Goal: Obtain resource: Obtain resource

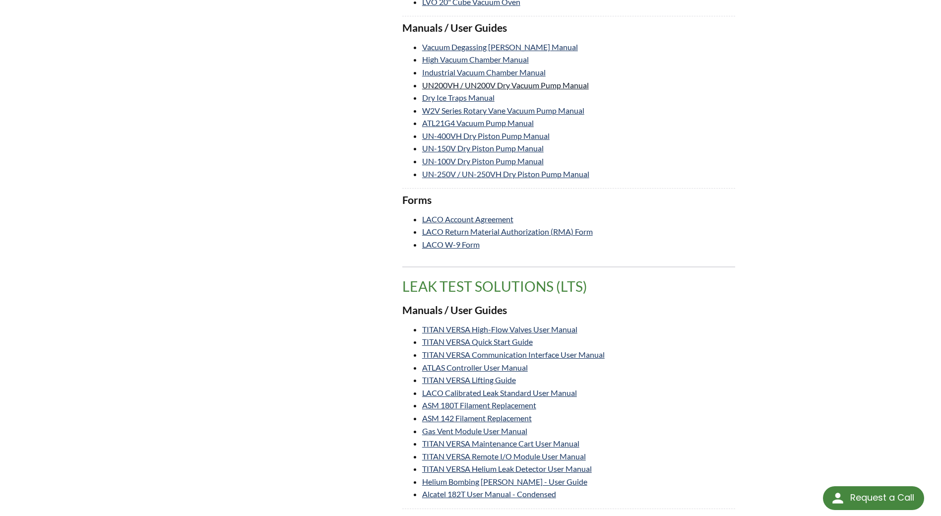
scroll to position [1886, 0]
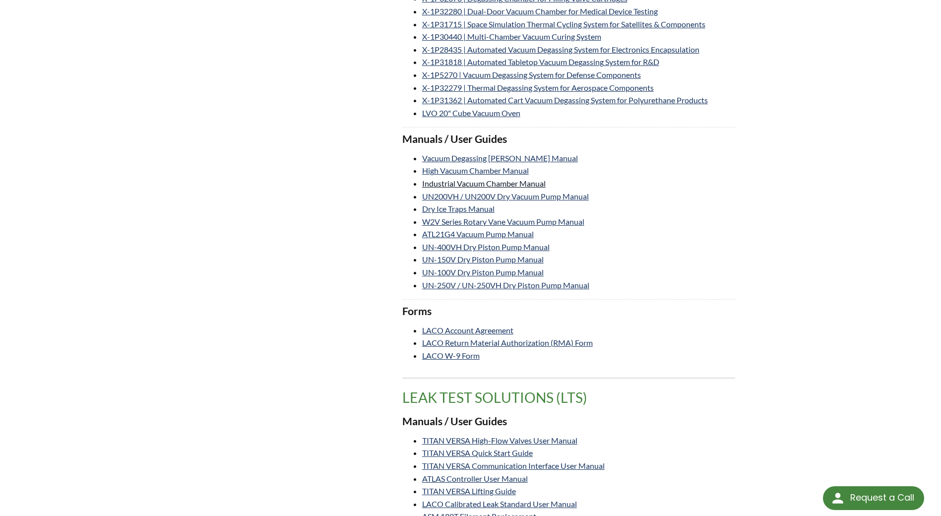
click at [445, 184] on link "Industrial Vacuum Chamber Manual" at bounding box center [484, 183] width 124 height 9
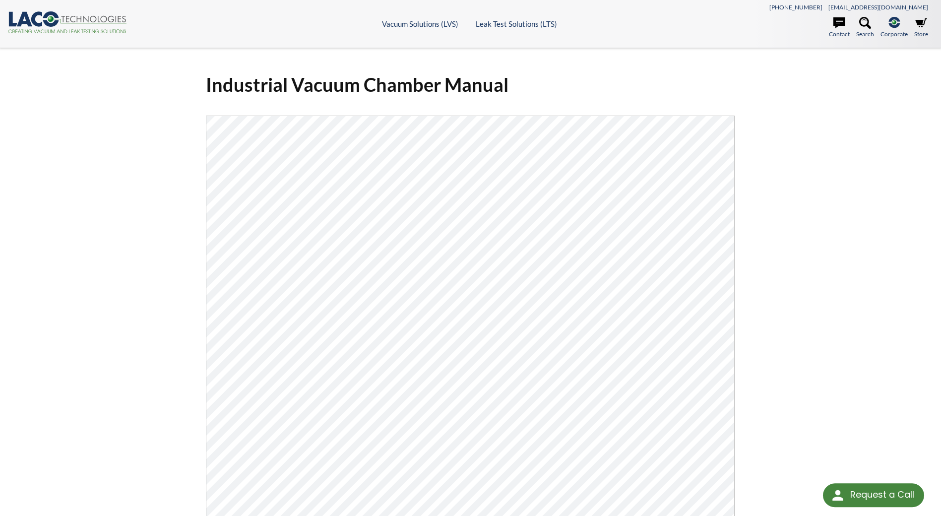
select select "Language Translate Widget"
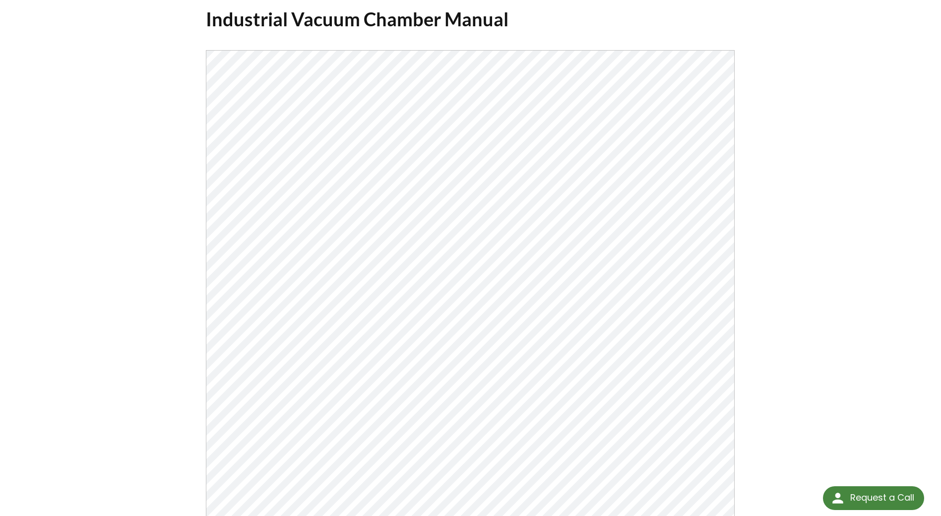
scroll to position [99, 0]
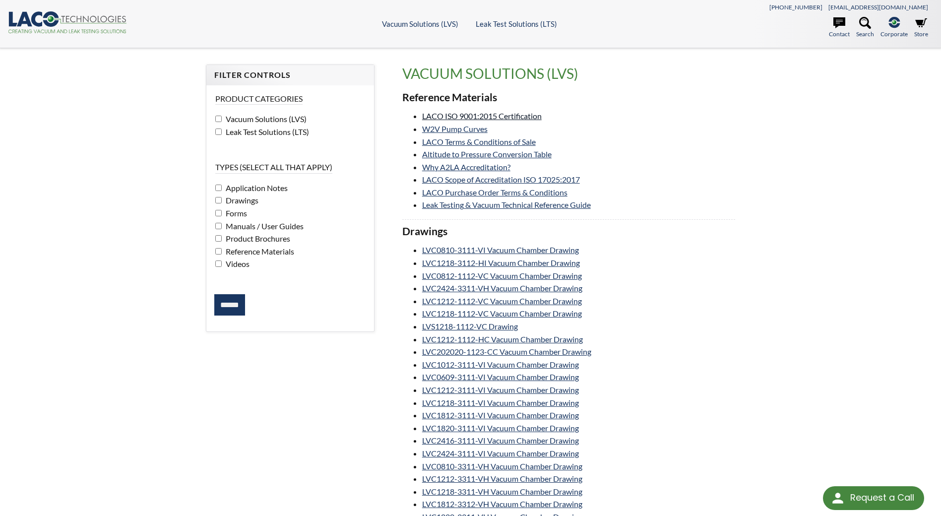
click at [468, 115] on link "LACO ISO 9001:2015 Certification" at bounding box center [482, 115] width 120 height 9
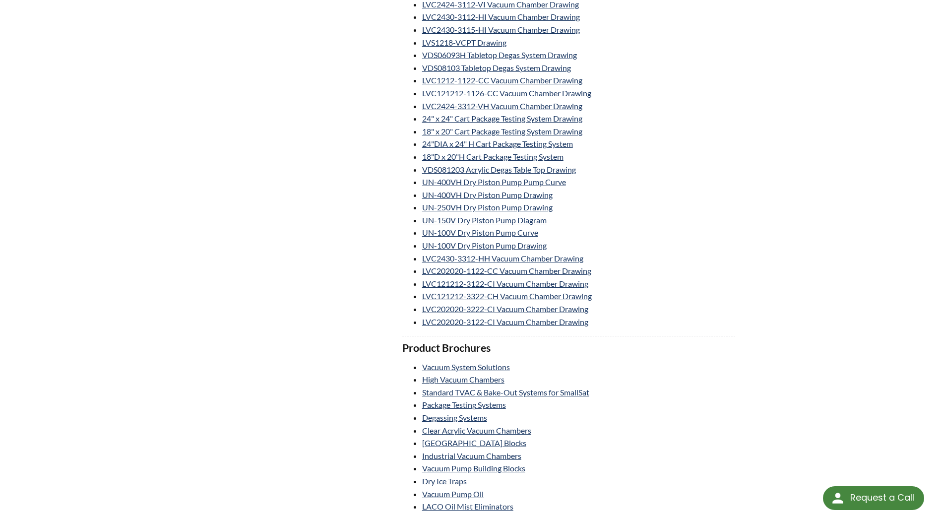
scroll to position [893, 0]
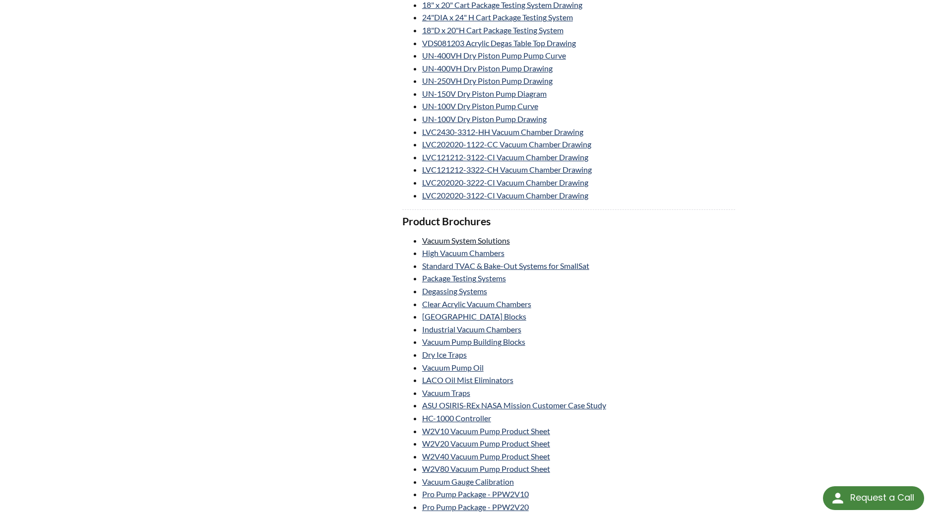
click at [458, 245] on link "Vacuum System Solutions" at bounding box center [466, 240] width 88 height 9
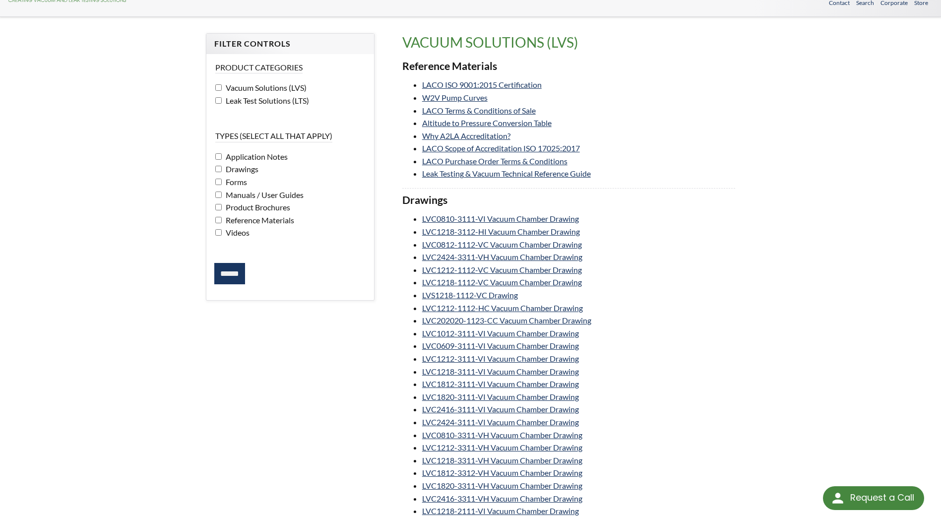
scroll to position [0, 0]
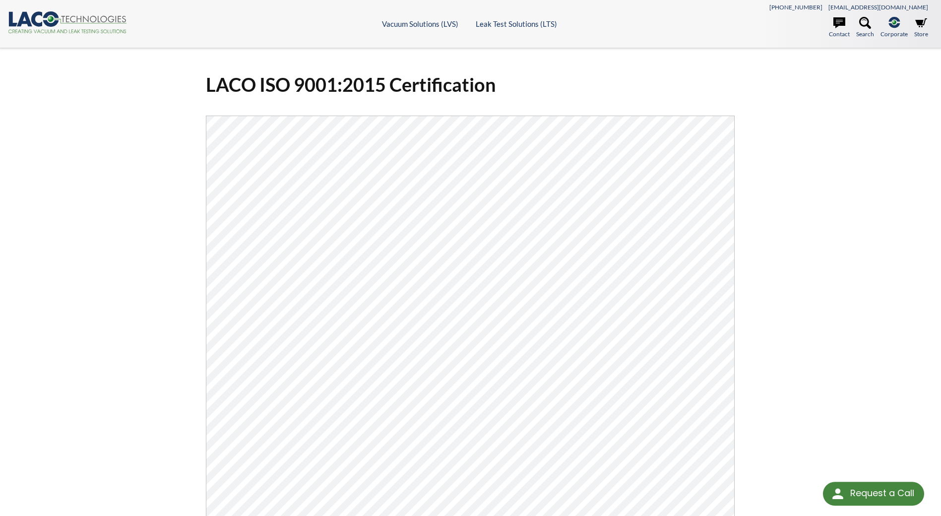
select select "Language Translate Widget"
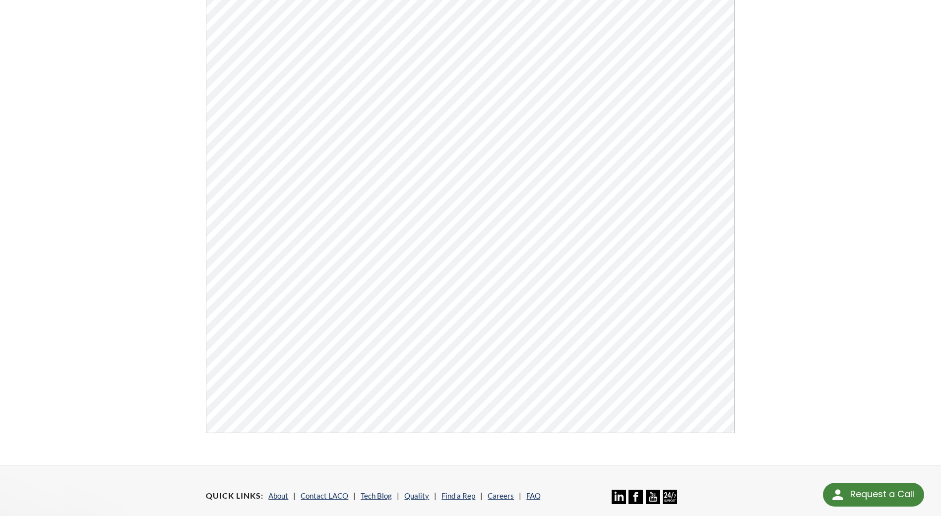
select select "Language Translate Widget"
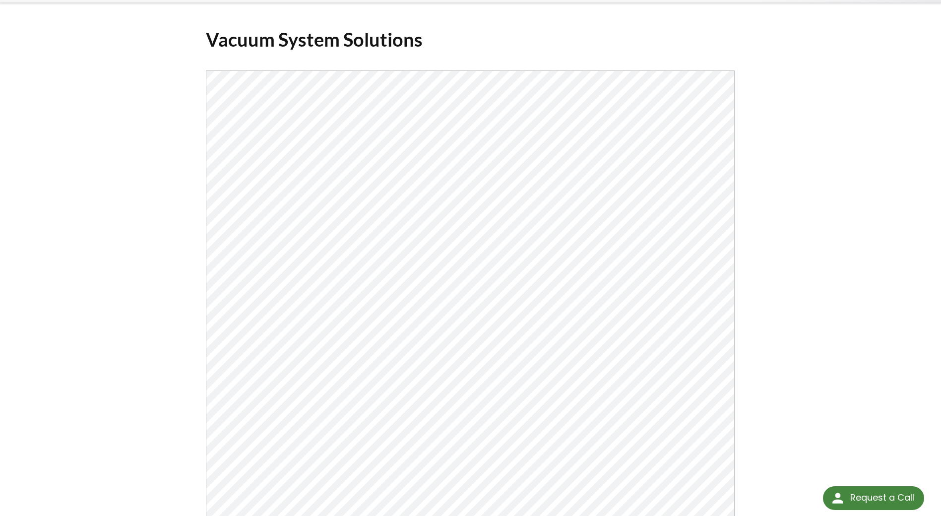
scroll to position [99, 0]
